Goal: Task Accomplishment & Management: Use online tool/utility

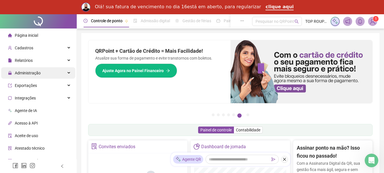
click at [43, 74] on div "Administração" at bounding box center [38, 72] width 74 height 11
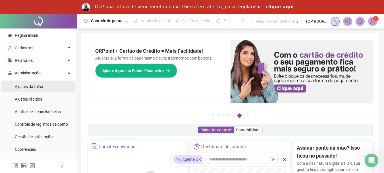
click at [44, 88] on li "Ajustes da folha" at bounding box center [38, 86] width 74 height 11
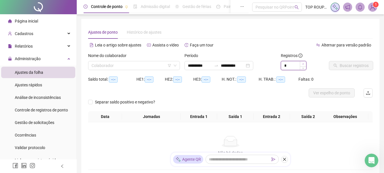
type input "*"
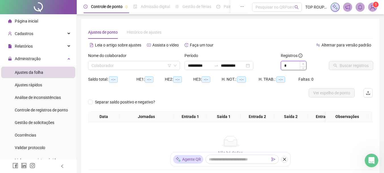
click at [302, 62] on span "Increase Value" at bounding box center [303, 63] width 6 height 5
click at [105, 72] on div "Nome do colaborador Colaborador" at bounding box center [134, 63] width 96 height 22
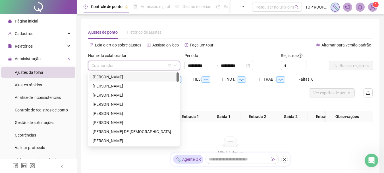
click at [106, 67] on input "search" at bounding box center [132, 65] width 80 height 9
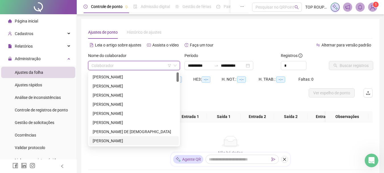
click at [225, 95] on div at bounding box center [194, 92] width 213 height 9
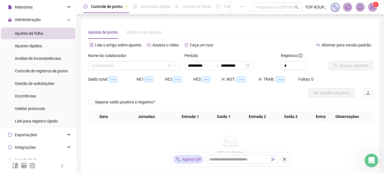
scroll to position [57, 0]
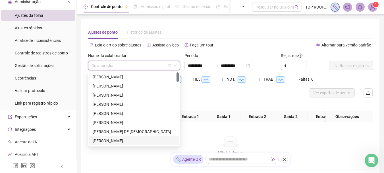
click at [123, 65] on input "search" at bounding box center [132, 65] width 80 height 9
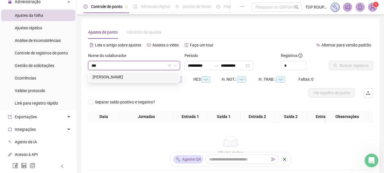
type input "****"
click at [140, 76] on div "[PERSON_NAME]" at bounding box center [134, 77] width 83 height 6
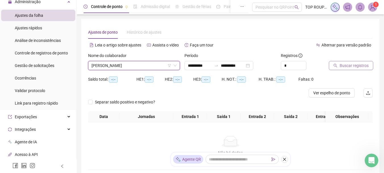
click at [346, 66] on span "Buscar registros" at bounding box center [354, 65] width 29 height 6
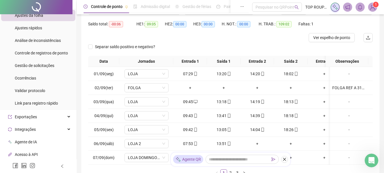
scroll to position [84, 0]
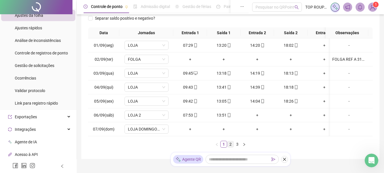
click at [232, 147] on link "2" at bounding box center [230, 144] width 6 height 6
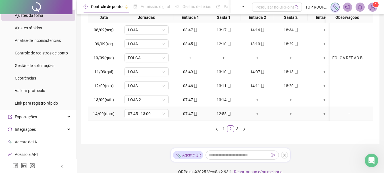
scroll to position [112, 0]
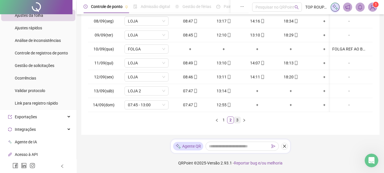
click at [237, 120] on link "3" at bounding box center [237, 120] width 6 height 6
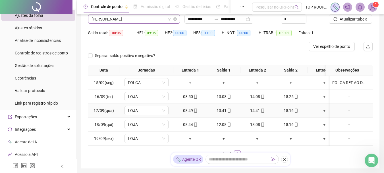
scroll to position [0, 0]
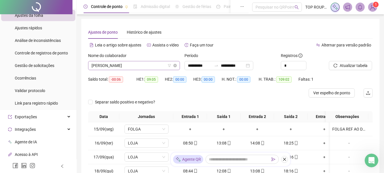
click at [124, 68] on span "[PERSON_NAME]" at bounding box center [134, 65] width 85 height 9
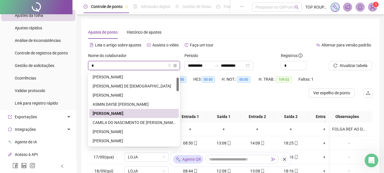
type input "**"
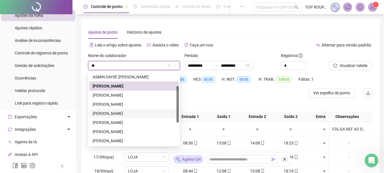
click at [98, 115] on div "[PERSON_NAME]" at bounding box center [134, 113] width 83 height 6
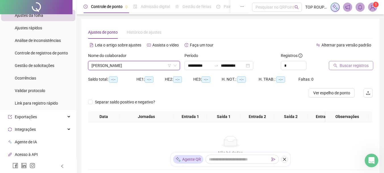
click at [358, 64] on span "Buscar registros" at bounding box center [354, 65] width 29 height 6
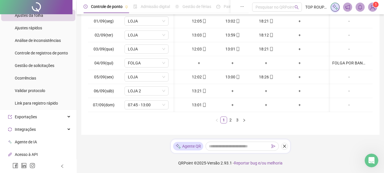
scroll to position [0, 0]
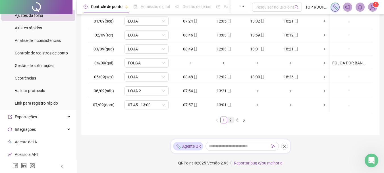
click at [231, 119] on link "2" at bounding box center [230, 120] width 6 height 6
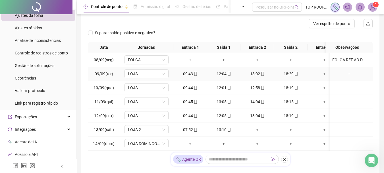
scroll to position [84, 0]
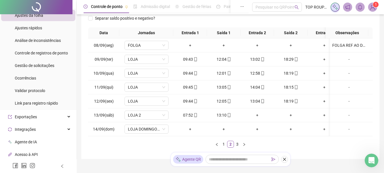
click at [279, 142] on div "Data Jornadas Entrada 1 Saída 1 Entrada 2 Saída 2 Entrada 3 Saída 3 Observações…" at bounding box center [230, 87] width 285 height 120
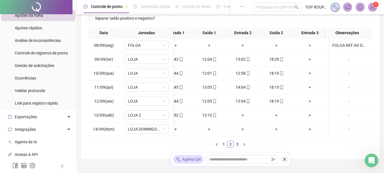
scroll to position [0, 0]
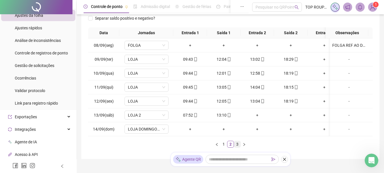
click at [237, 147] on link "3" at bounding box center [237, 144] width 6 height 6
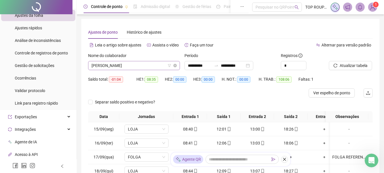
click at [137, 65] on span "[PERSON_NAME]" at bounding box center [134, 65] width 85 height 9
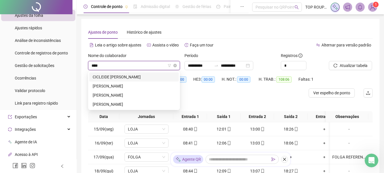
type input "*****"
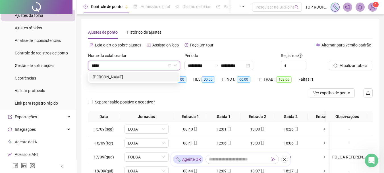
click at [135, 81] on div "[PERSON_NAME]" at bounding box center [134, 76] width 90 height 9
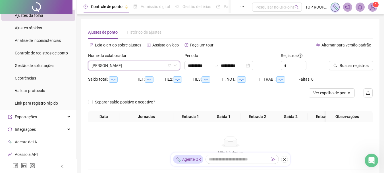
click at [344, 60] on div at bounding box center [344, 56] width 30 height 9
click at [344, 65] on span "Buscar registros" at bounding box center [354, 65] width 29 height 6
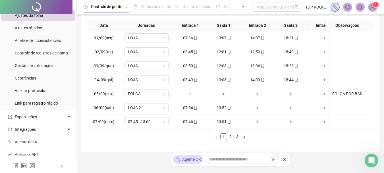
scroll to position [114, 0]
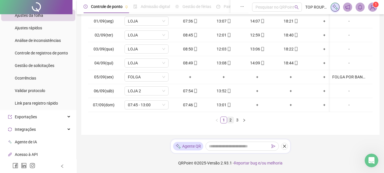
click at [230, 123] on link "2" at bounding box center [230, 120] width 6 height 6
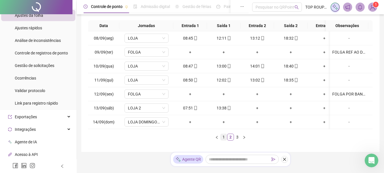
scroll to position [85, 0]
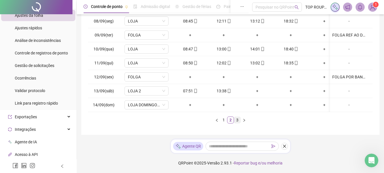
click at [238, 119] on link "3" at bounding box center [237, 120] width 6 height 6
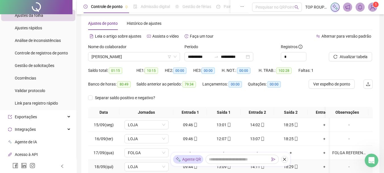
scroll to position [0, 0]
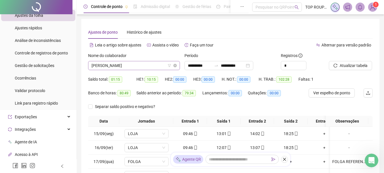
click at [152, 65] on span "[PERSON_NAME]" at bounding box center [134, 65] width 85 height 9
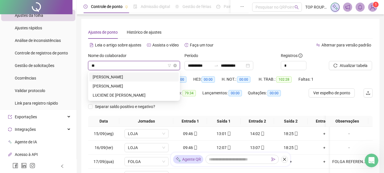
type input "***"
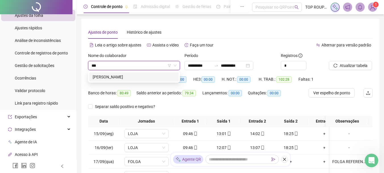
click at [163, 79] on div "[PERSON_NAME]" at bounding box center [134, 77] width 83 height 6
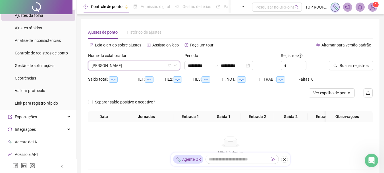
click at [360, 71] on div "Buscar registros" at bounding box center [351, 63] width 48 height 22
click at [356, 65] on span "Buscar registros" at bounding box center [354, 65] width 29 height 6
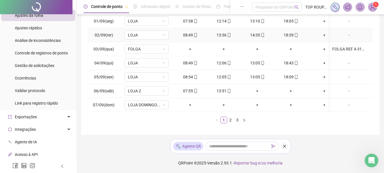
scroll to position [117, 0]
drag, startPoint x: 229, startPoint y: 114, endPoint x: 226, endPoint y: 117, distance: 4.4
click at [228, 115] on div "Data Jornadas Entrada 1 Saída 1 Entrada 2 Saída 2 Entrada 3 Saída 3 Observações…" at bounding box center [230, 63] width 285 height 120
click at [229, 120] on link "2" at bounding box center [230, 120] width 6 height 6
click at [234, 120] on link "3" at bounding box center [237, 120] width 6 height 6
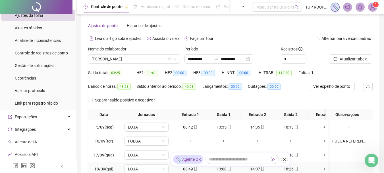
scroll to position [0, 0]
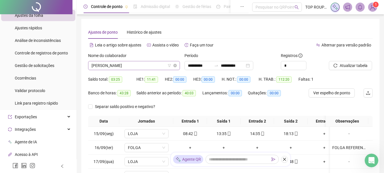
click at [114, 64] on span "[PERSON_NAME]" at bounding box center [134, 65] width 85 height 9
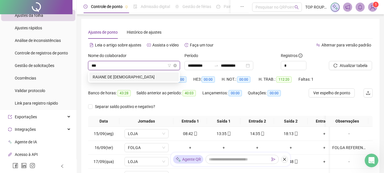
type input "****"
click at [155, 75] on div "RAIANE DE [DEMOGRAPHIC_DATA]" at bounding box center [134, 77] width 83 height 6
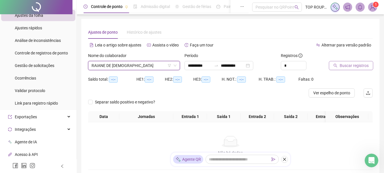
click at [349, 67] on span "Buscar registros" at bounding box center [354, 65] width 29 height 6
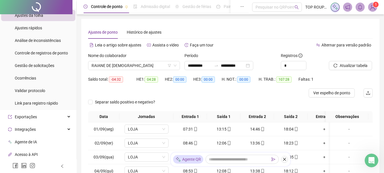
scroll to position [112, 0]
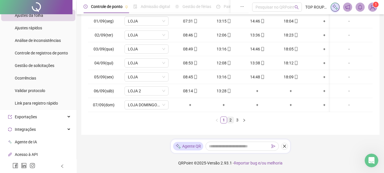
click at [232, 120] on link "2" at bounding box center [230, 120] width 6 height 6
click at [236, 122] on link "3" at bounding box center [237, 120] width 6 height 6
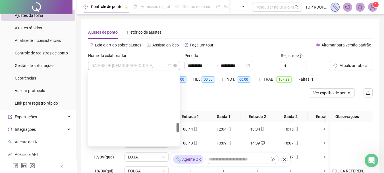
scroll to position [382, 0]
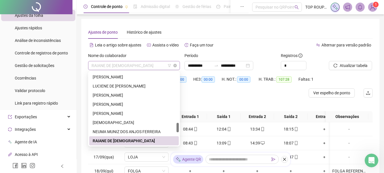
click at [108, 67] on span "RAIANE DE [DEMOGRAPHIC_DATA]" at bounding box center [134, 65] width 85 height 9
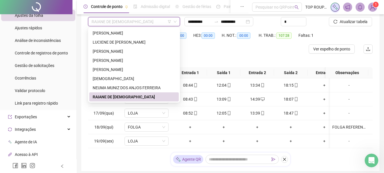
scroll to position [0, 0]
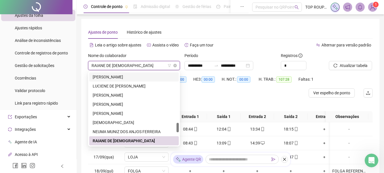
click at [133, 64] on span "RAIANE DE [DEMOGRAPHIC_DATA]" at bounding box center [134, 65] width 85 height 9
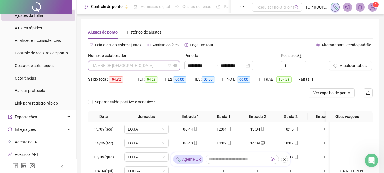
click at [147, 63] on span "RAIANE DE [DEMOGRAPHIC_DATA]" at bounding box center [134, 65] width 85 height 9
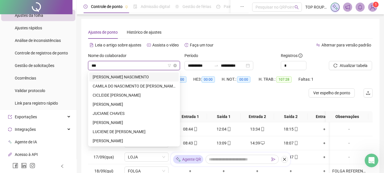
type input "****"
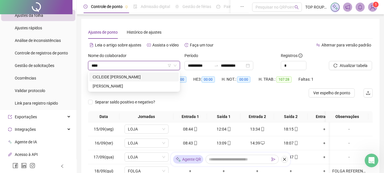
click at [133, 79] on div "CICLEIDE [PERSON_NAME]" at bounding box center [134, 77] width 83 height 6
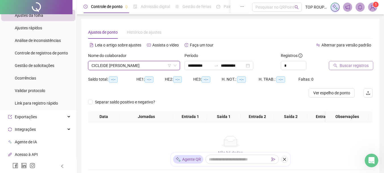
click at [348, 67] on span "Buscar registros" at bounding box center [354, 65] width 29 height 6
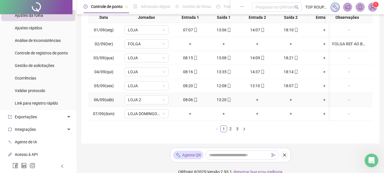
scroll to position [117, 0]
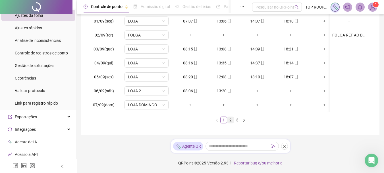
click at [231, 121] on link "2" at bounding box center [230, 120] width 6 height 6
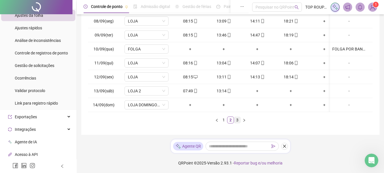
click at [239, 121] on link "3" at bounding box center [237, 120] width 6 height 6
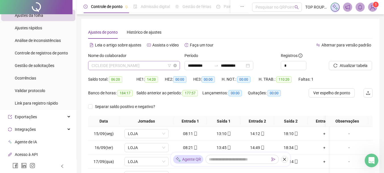
scroll to position [73, 0]
click at [134, 61] on span "CICLEIDE [PERSON_NAME]" at bounding box center [134, 65] width 85 height 9
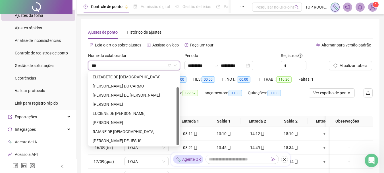
scroll to position [18, 0]
type input "****"
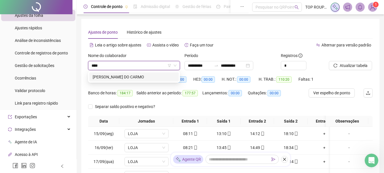
click at [145, 73] on div "[PERSON_NAME] DO CARMO" at bounding box center [134, 76] width 90 height 9
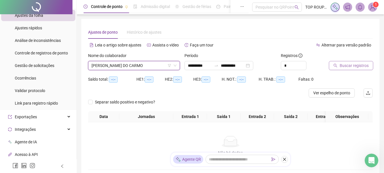
click at [358, 62] on span "Buscar registros" at bounding box center [354, 65] width 29 height 6
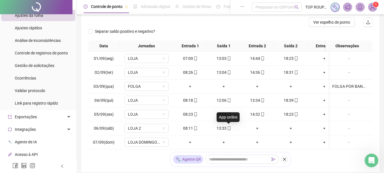
scroll to position [112, 0]
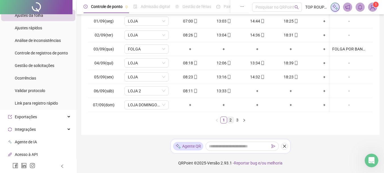
click at [229, 122] on link "2" at bounding box center [230, 120] width 6 height 6
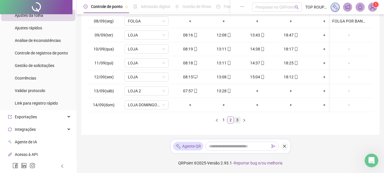
click at [236, 121] on link "3" at bounding box center [237, 120] width 6 height 6
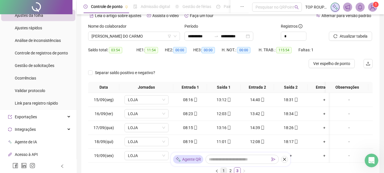
scroll to position [27, 0]
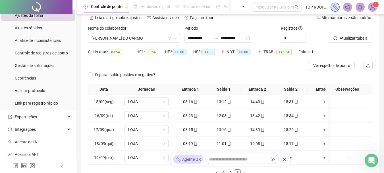
drag, startPoint x: 223, startPoint y: 117, endPoint x: 202, endPoint y: 76, distance: 45.5
click at [202, 76] on div "Separar saldo positivo e negativo?" at bounding box center [230, 77] width 285 height 14
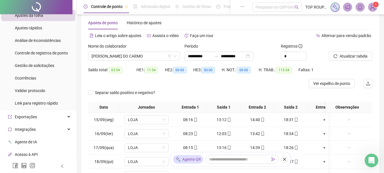
scroll to position [0, 0]
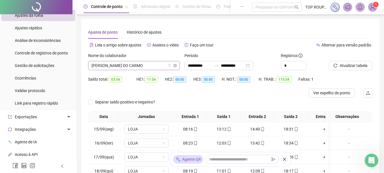
click at [138, 63] on span "[PERSON_NAME] DO CARMO" at bounding box center [134, 65] width 85 height 9
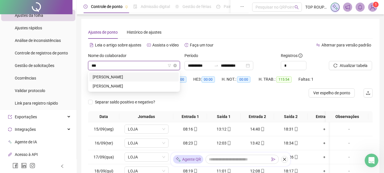
type input "****"
click at [143, 78] on div "[PERSON_NAME]" at bounding box center [134, 77] width 83 height 6
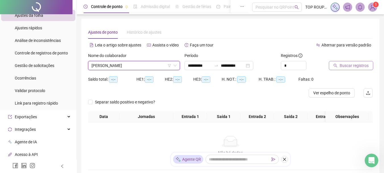
click at [350, 66] on span "Buscar registros" at bounding box center [354, 65] width 29 height 6
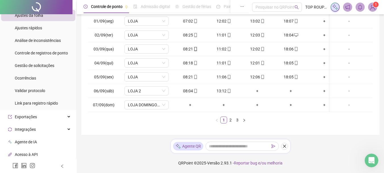
scroll to position [114, 0]
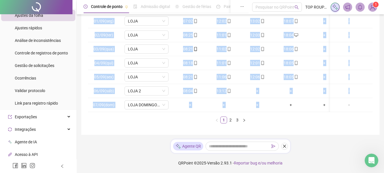
drag, startPoint x: 284, startPoint y: 112, endPoint x: 305, endPoint y: 113, distance: 20.8
click at [305, 112] on div "01/09(seg) [GEOGRAPHIC_DATA] 07:02 12:02 13:02 18:07 + + - 02/09(ter) LOJA 08:2…" at bounding box center [230, 62] width 285 height 97
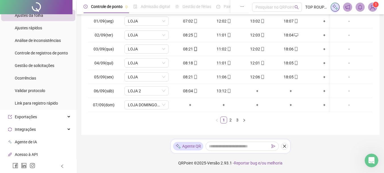
drag, startPoint x: 334, startPoint y: 159, endPoint x: 307, endPoint y: 126, distance: 42.5
click at [333, 159] on footer "QRPoint © 2025 - Versão 2.93.1 - Reportar bug e/ou melhoria" at bounding box center [230, 163] width 307 height 20
click at [232, 121] on link "2" at bounding box center [230, 120] width 6 height 6
click at [238, 123] on link "3" at bounding box center [237, 120] width 6 height 6
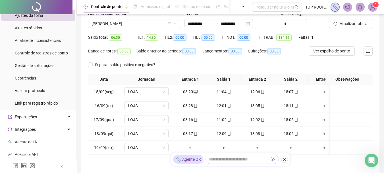
scroll to position [32, 0]
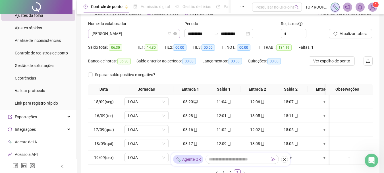
click at [99, 34] on span "[PERSON_NAME]" at bounding box center [134, 33] width 85 height 9
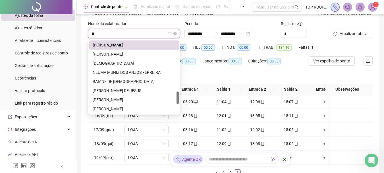
scroll to position [109, 0]
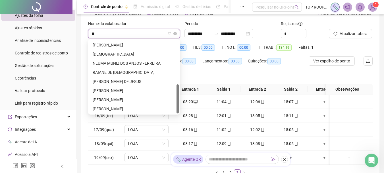
type input "***"
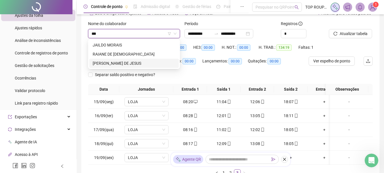
click at [104, 60] on div "[PERSON_NAME] DE JESUS" at bounding box center [134, 63] width 83 height 6
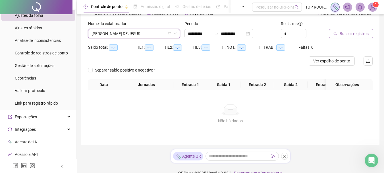
click at [356, 34] on span "Buscar registros" at bounding box center [354, 33] width 29 height 6
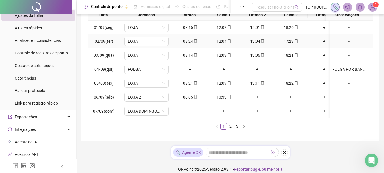
scroll to position [117, 0]
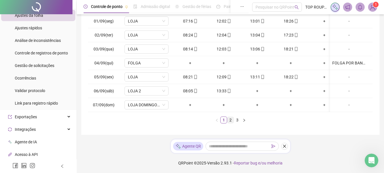
click at [231, 120] on link "2" at bounding box center [230, 120] width 6 height 6
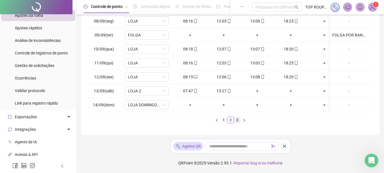
click at [237, 122] on link "3" at bounding box center [237, 120] width 6 height 6
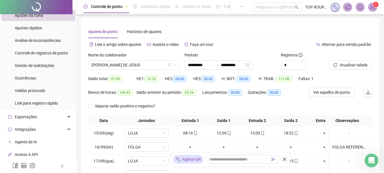
scroll to position [0, 0]
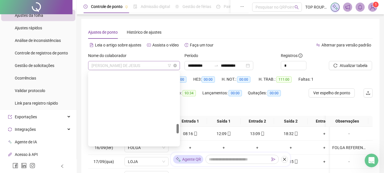
click at [144, 66] on span "[PERSON_NAME] DE JESUS" at bounding box center [134, 65] width 85 height 9
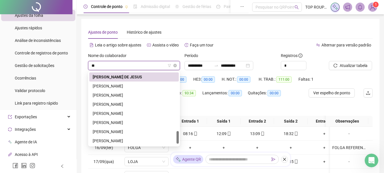
scroll to position [109, 0]
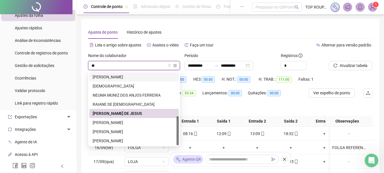
type input "***"
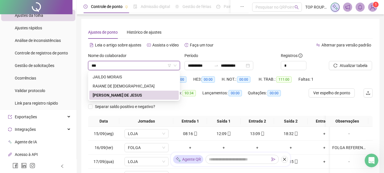
click at [123, 93] on div "[PERSON_NAME] DE JESUS" at bounding box center [134, 95] width 83 height 6
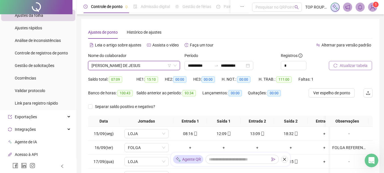
click at [336, 63] on icon "reload" at bounding box center [335, 65] width 4 height 4
click at [99, 68] on span "[PERSON_NAME] DE JESUS" at bounding box center [134, 65] width 85 height 9
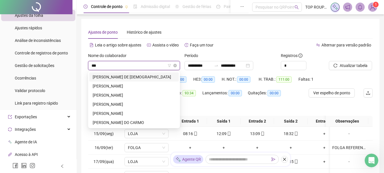
type input "****"
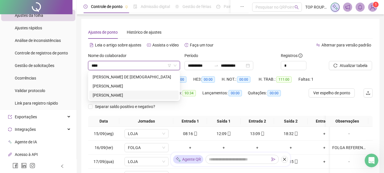
click at [125, 93] on div "[PERSON_NAME]" at bounding box center [134, 95] width 83 height 6
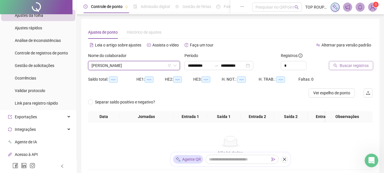
click at [356, 61] on button "Buscar registros" at bounding box center [351, 65] width 44 height 9
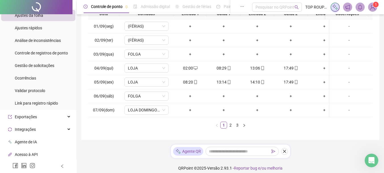
scroll to position [112, 0]
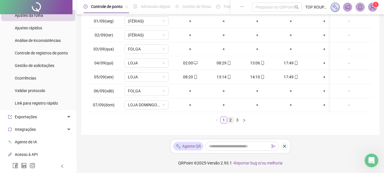
click at [230, 121] on link "2" at bounding box center [230, 120] width 6 height 6
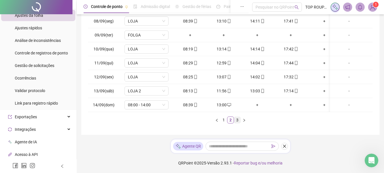
click at [238, 120] on link "3" at bounding box center [237, 120] width 6 height 6
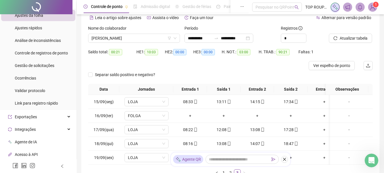
scroll to position [0, 0]
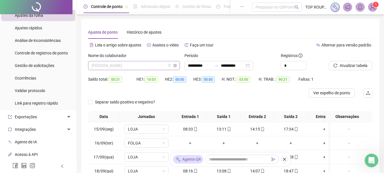
click at [136, 66] on span "[PERSON_NAME]" at bounding box center [134, 65] width 85 height 9
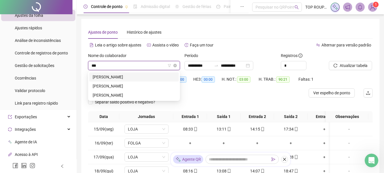
type input "****"
click at [131, 94] on div "[PERSON_NAME]" at bounding box center [134, 95] width 83 height 6
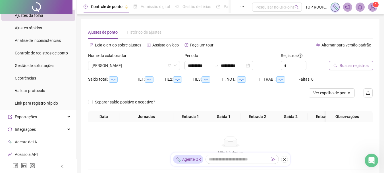
click at [364, 63] on span "Buscar registros" at bounding box center [354, 65] width 29 height 6
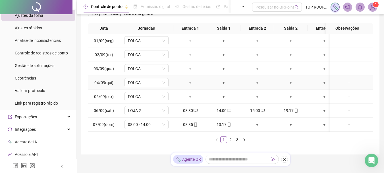
scroll to position [112, 0]
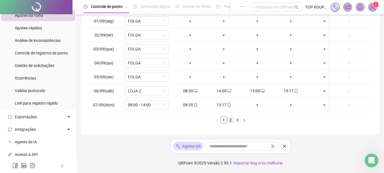
click at [229, 120] on link "2" at bounding box center [230, 120] width 6 height 6
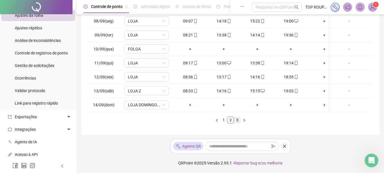
click at [236, 120] on link "3" at bounding box center [237, 120] width 6 height 6
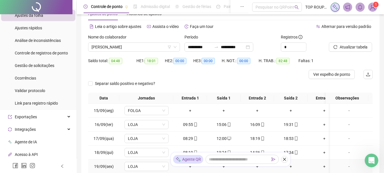
scroll to position [0, 0]
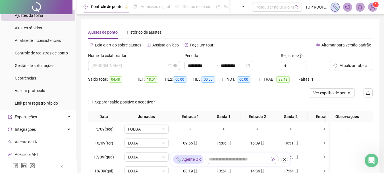
click at [136, 66] on span "[PERSON_NAME]" at bounding box center [134, 65] width 85 height 9
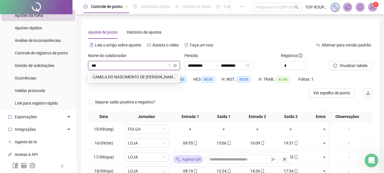
type input "****"
click at [149, 77] on div "CAMILA DO NASCIMENTO DE [PERSON_NAME]" at bounding box center [134, 77] width 83 height 6
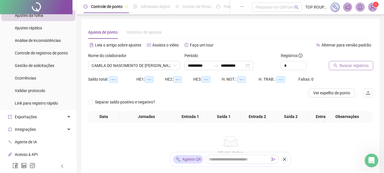
click at [337, 63] on button "Buscar registros" at bounding box center [351, 65] width 44 height 9
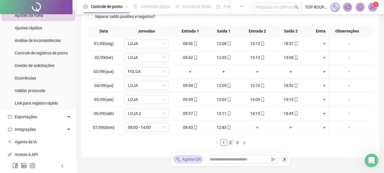
click at [232, 145] on ul "1 2 3" at bounding box center [230, 142] width 285 height 7
click at [231, 145] on link "2" at bounding box center [230, 142] width 6 height 6
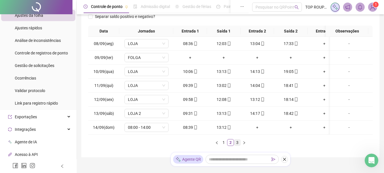
click at [238, 145] on link "3" at bounding box center [237, 142] width 6 height 6
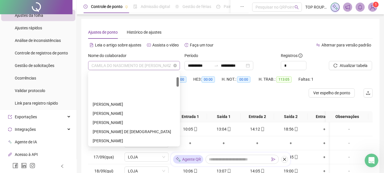
click at [117, 64] on span "CAMILA DO NASCIMENTO DE [PERSON_NAME]" at bounding box center [134, 65] width 85 height 9
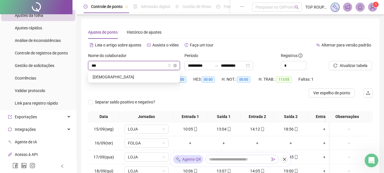
type input "****"
click at [134, 77] on div "[DEMOGRAPHIC_DATA]" at bounding box center [134, 77] width 83 height 6
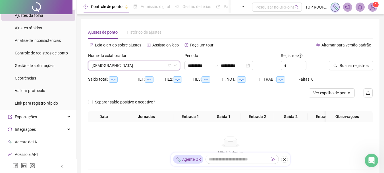
click at [358, 61] on div at bounding box center [344, 56] width 30 height 9
click at [358, 65] on span "Buscar registros" at bounding box center [354, 65] width 29 height 6
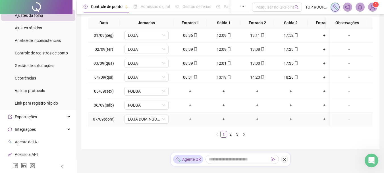
scroll to position [84, 0]
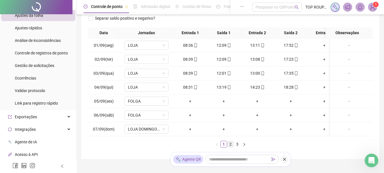
click at [229, 147] on link "2" at bounding box center [230, 144] width 6 height 6
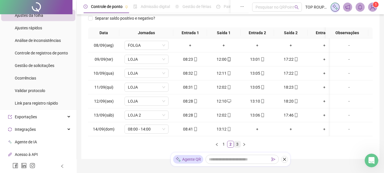
click at [238, 147] on link "3" at bounding box center [237, 144] width 6 height 6
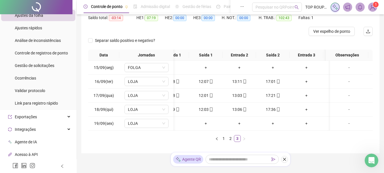
scroll to position [84, 0]
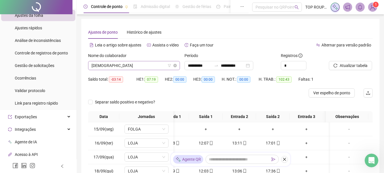
click at [113, 64] on span "[DEMOGRAPHIC_DATA]" at bounding box center [134, 65] width 85 height 9
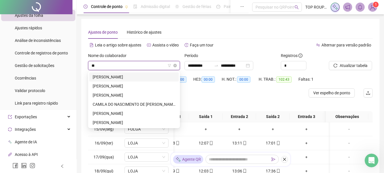
scroll to position [0, 0]
type input "****"
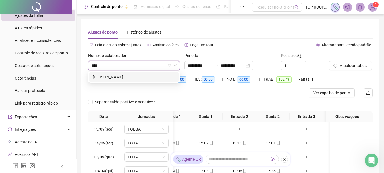
click at [115, 78] on div "[PERSON_NAME]" at bounding box center [134, 77] width 83 height 6
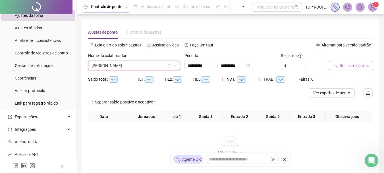
click at [343, 65] on span "Buscar registros" at bounding box center [354, 65] width 29 height 6
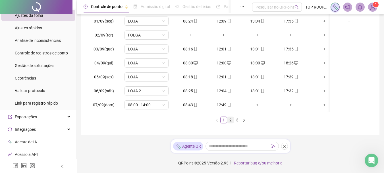
click at [231, 118] on link "2" at bounding box center [230, 120] width 6 height 6
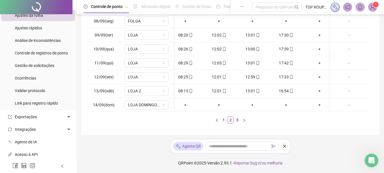
scroll to position [117, 0]
drag, startPoint x: 228, startPoint y: 112, endPoint x: 216, endPoint y: 113, distance: 12.0
click at [216, 113] on div "Data Jornadas Entrada 1 Saída 1 Entrada 2 Saída 2 Entrada 3 Saída 3 Observações…" at bounding box center [230, 63] width 285 height 120
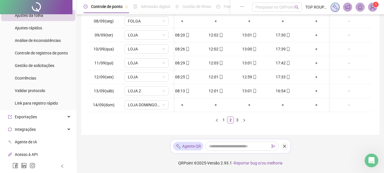
scroll to position [0, 14]
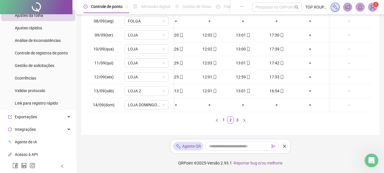
click at [238, 123] on div "Data Jornadas Entrada 1 Saída 1 Entrada 2 Saída 2 Entrada 3 Saída 3 Observações…" at bounding box center [230, 65] width 285 height 124
click at [239, 121] on link "3" at bounding box center [237, 120] width 6 height 6
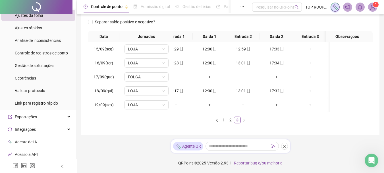
scroll to position [0, 0]
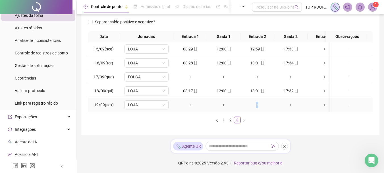
click at [257, 99] on td "+" at bounding box center [257, 105] width 34 height 14
click at [312, 122] on ul "1 2 3" at bounding box center [230, 119] width 285 height 7
drag, startPoint x: 307, startPoint y: 107, endPoint x: 310, endPoint y: 107, distance: 2.9
click at [310, 107] on tr "19/09(sex) LOJA + + + + + + -" at bounding box center [252, 105] width 329 height 14
click at [315, 113] on div "Data Jornadas Entrada 1 Saída 1 Entrada 2 Saída 2 Entrada 3 Saída 3 Observações…" at bounding box center [230, 77] width 285 height 92
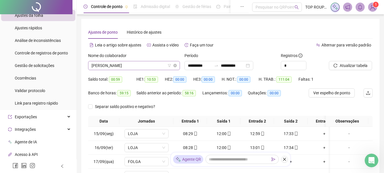
click at [127, 62] on span "[PERSON_NAME]" at bounding box center [134, 65] width 85 height 9
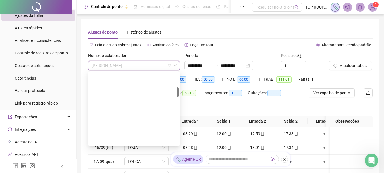
scroll to position [114, 0]
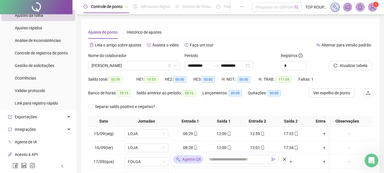
click at [226, 107] on div "Separar saldo positivo e negativo?" at bounding box center [230, 109] width 285 height 14
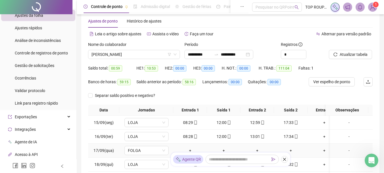
scroll to position [0, 0]
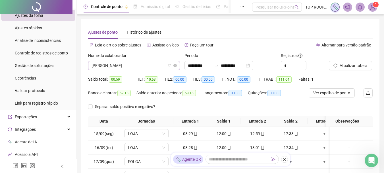
click at [126, 62] on span "[PERSON_NAME]" at bounding box center [134, 65] width 85 height 9
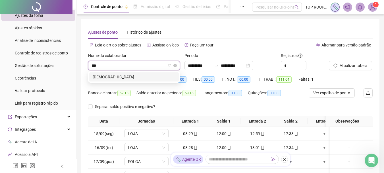
type input "****"
click at [145, 77] on div "[DEMOGRAPHIC_DATA]" at bounding box center [134, 77] width 83 height 6
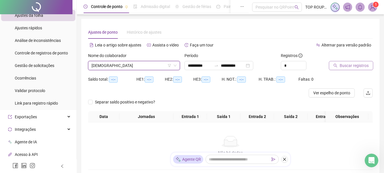
click at [342, 63] on span "Buscar registros" at bounding box center [354, 65] width 29 height 6
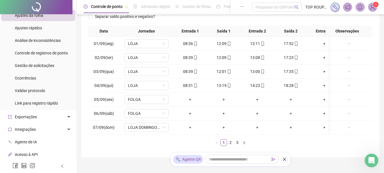
scroll to position [112, 0]
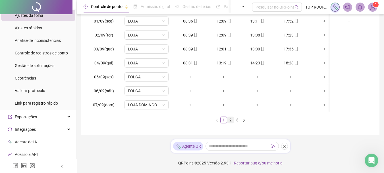
click at [231, 120] on link "2" at bounding box center [230, 120] width 6 height 6
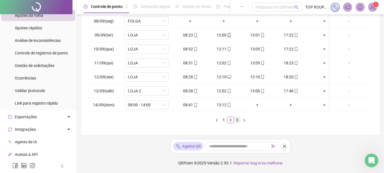
scroll to position [84, 0]
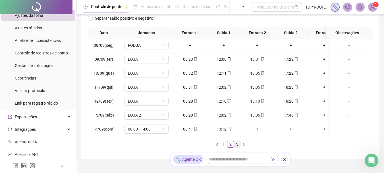
click at [234, 147] on link "3" at bounding box center [237, 144] width 6 height 6
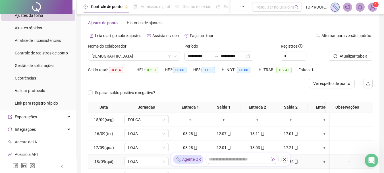
scroll to position [0, 0]
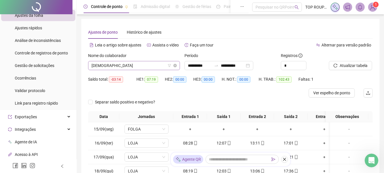
click at [134, 67] on span "[DEMOGRAPHIC_DATA]" at bounding box center [134, 65] width 85 height 9
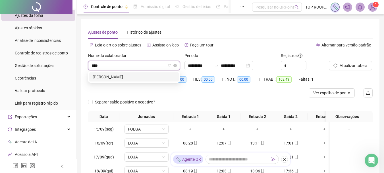
type input "*****"
click at [143, 80] on div "[PERSON_NAME]" at bounding box center [134, 77] width 83 height 6
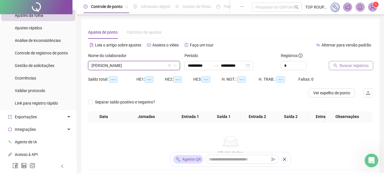
click at [353, 67] on span "Buscar registros" at bounding box center [354, 65] width 29 height 6
